Goal: Task Accomplishment & Management: Manage account settings

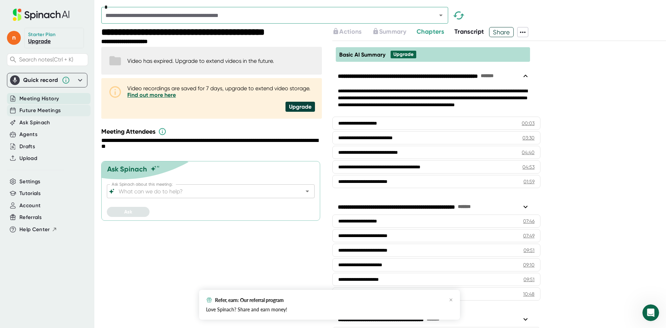
click at [58, 109] on span "Future Meetings" at bounding box center [39, 111] width 41 height 8
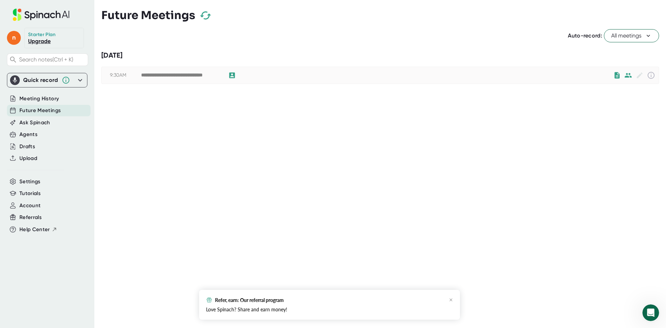
click at [650, 34] on icon at bounding box center [648, 35] width 7 height 7
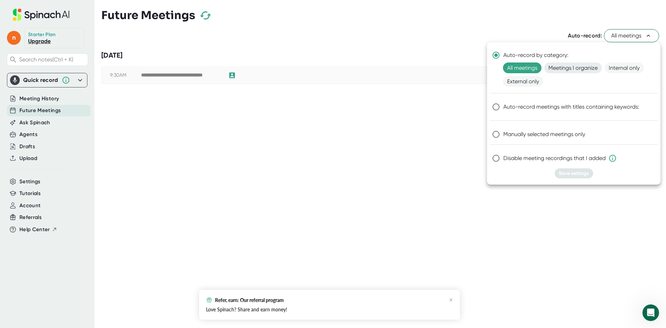
click at [589, 67] on span "Meetings I organize" at bounding box center [574, 67] width 58 height 11
click at [573, 175] on span "Save settings" at bounding box center [574, 173] width 30 height 6
